Goal: Check status: Check status

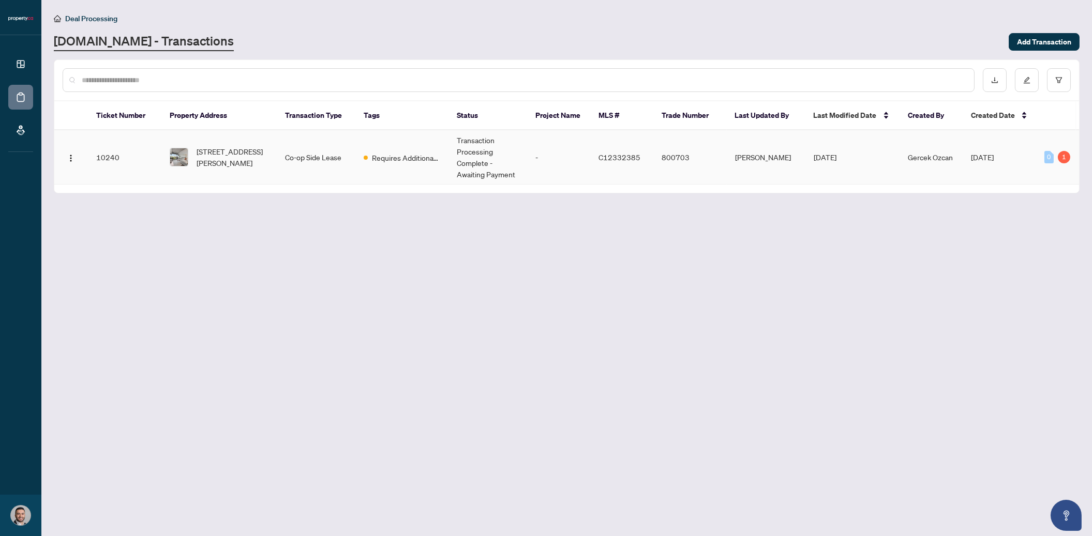
click at [471, 152] on td "Transaction Processing Complete - Awaiting Payment" at bounding box center [487, 157] width 79 height 54
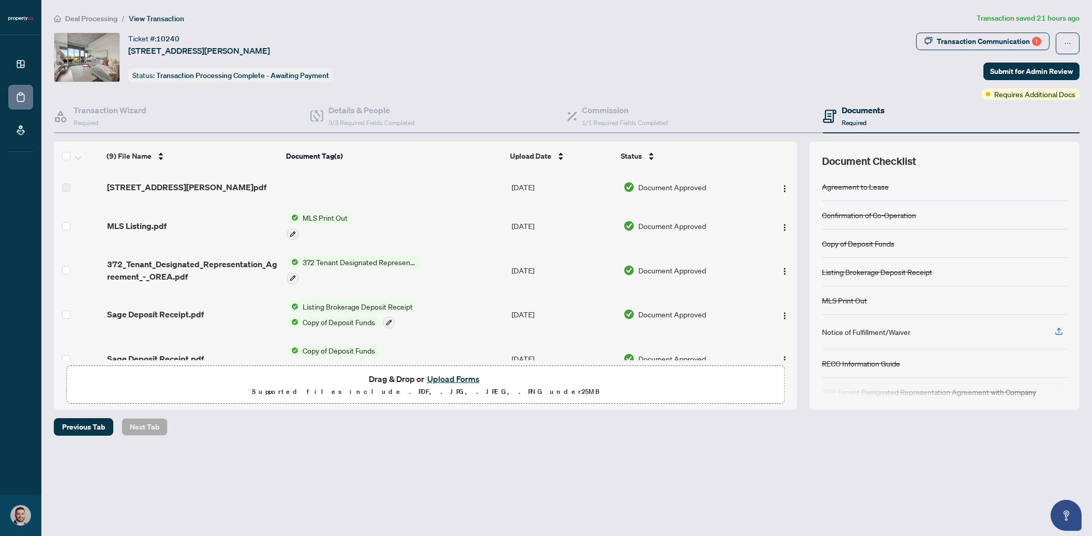
click at [867, 114] on h4 "Documents" at bounding box center [862, 110] width 43 height 12
click at [580, 448] on div "Deal Processing / View Transaction Transaction saved a day ago Ticket #: 10240 …" at bounding box center [567, 242] width 1034 height 460
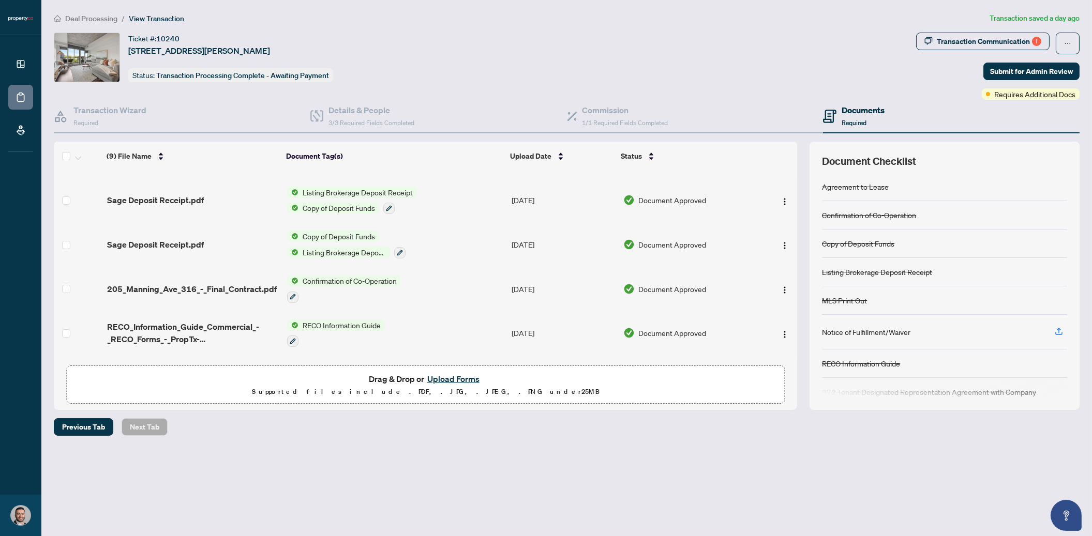
scroll to position [194, 0]
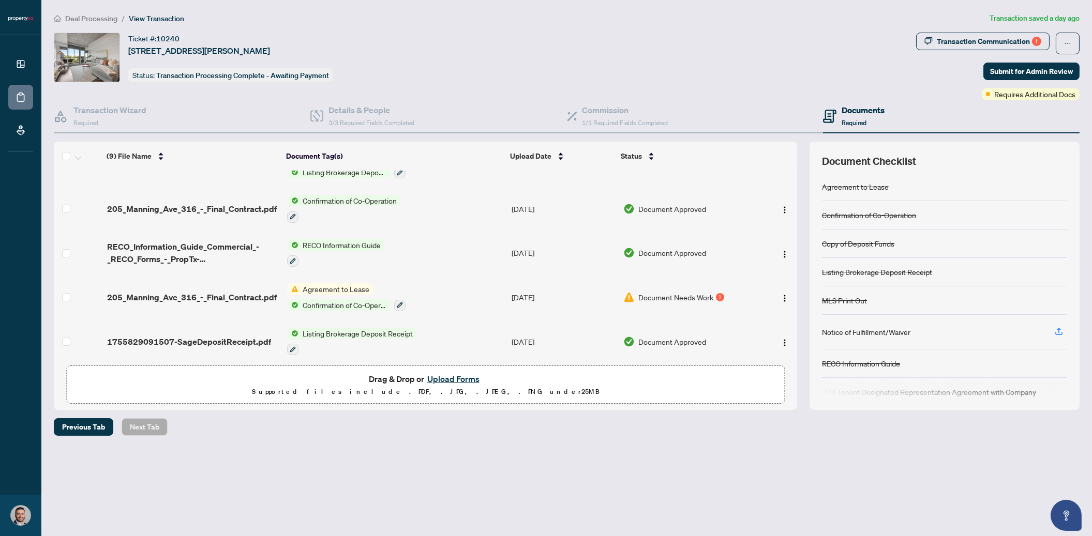
click at [696, 292] on span "Document Needs Work" at bounding box center [676, 297] width 75 height 11
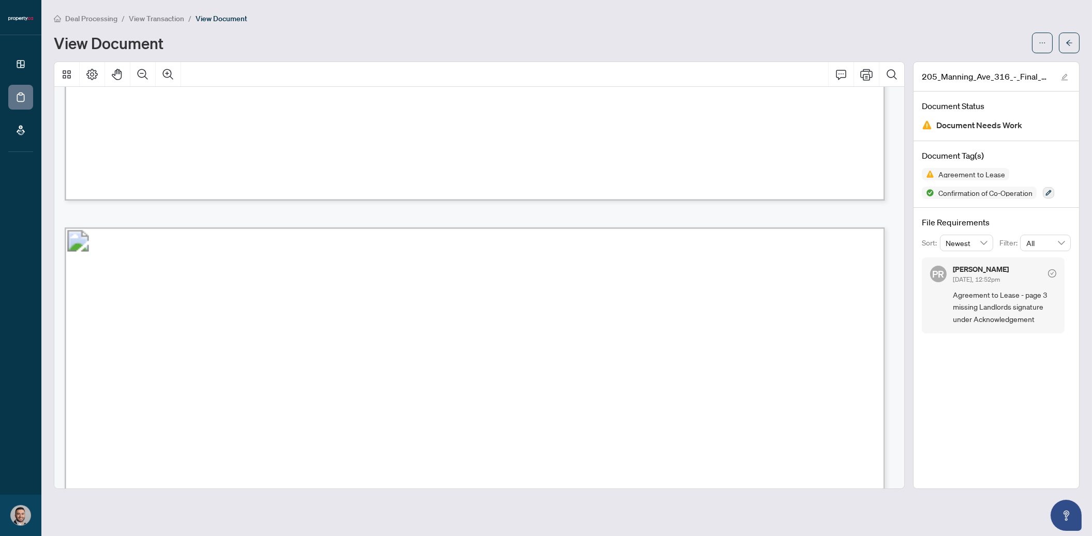
scroll to position [996, 0]
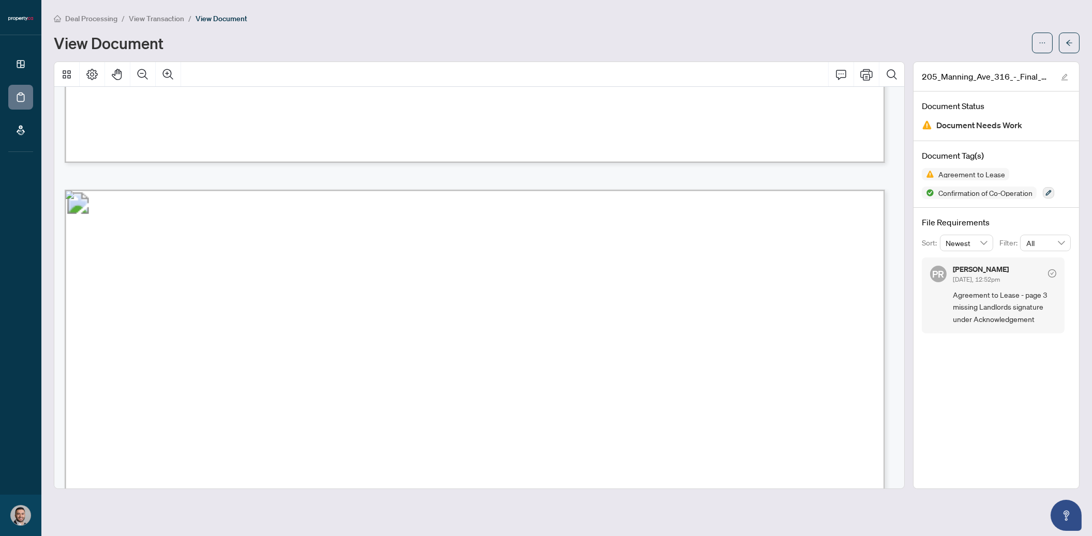
click at [623, 46] on div "View Document" at bounding box center [540, 43] width 972 height 17
